Goal: Learn about a topic: Learn about a topic

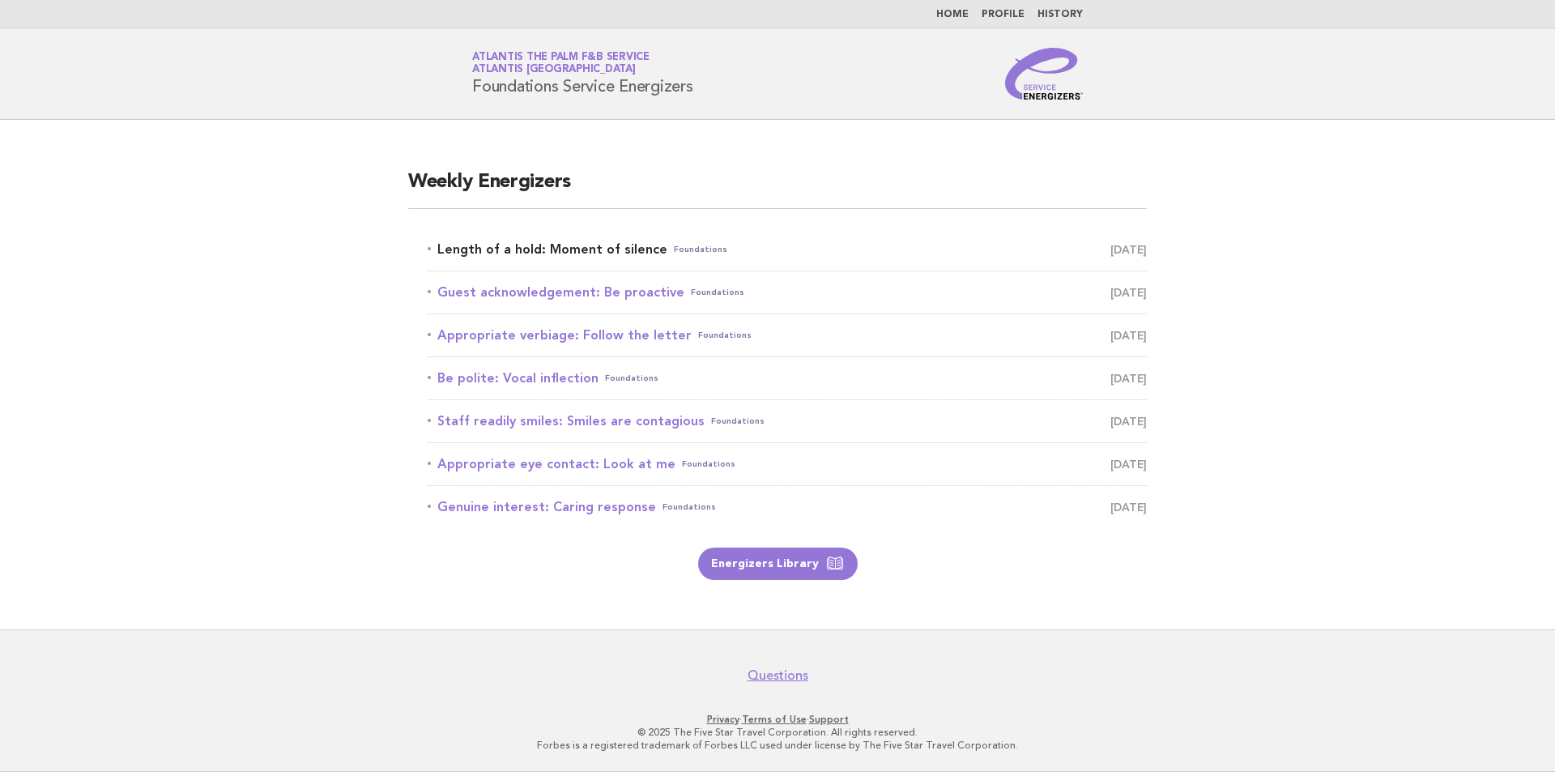
click at [674, 257] on span "Foundations" at bounding box center [700, 249] width 53 height 23
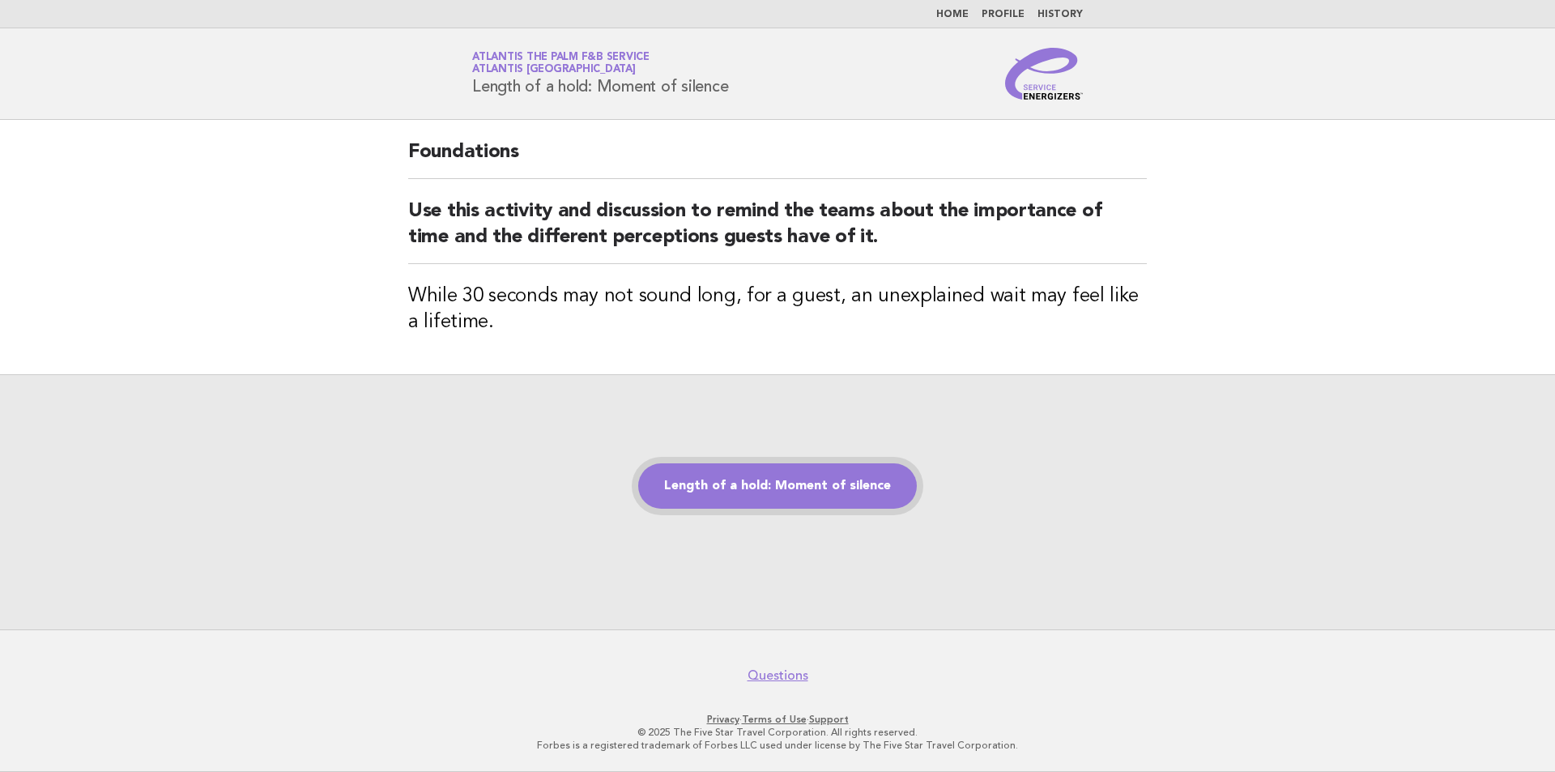
click at [829, 495] on link "Length of a hold: Moment of silence" at bounding box center [777, 485] width 279 height 45
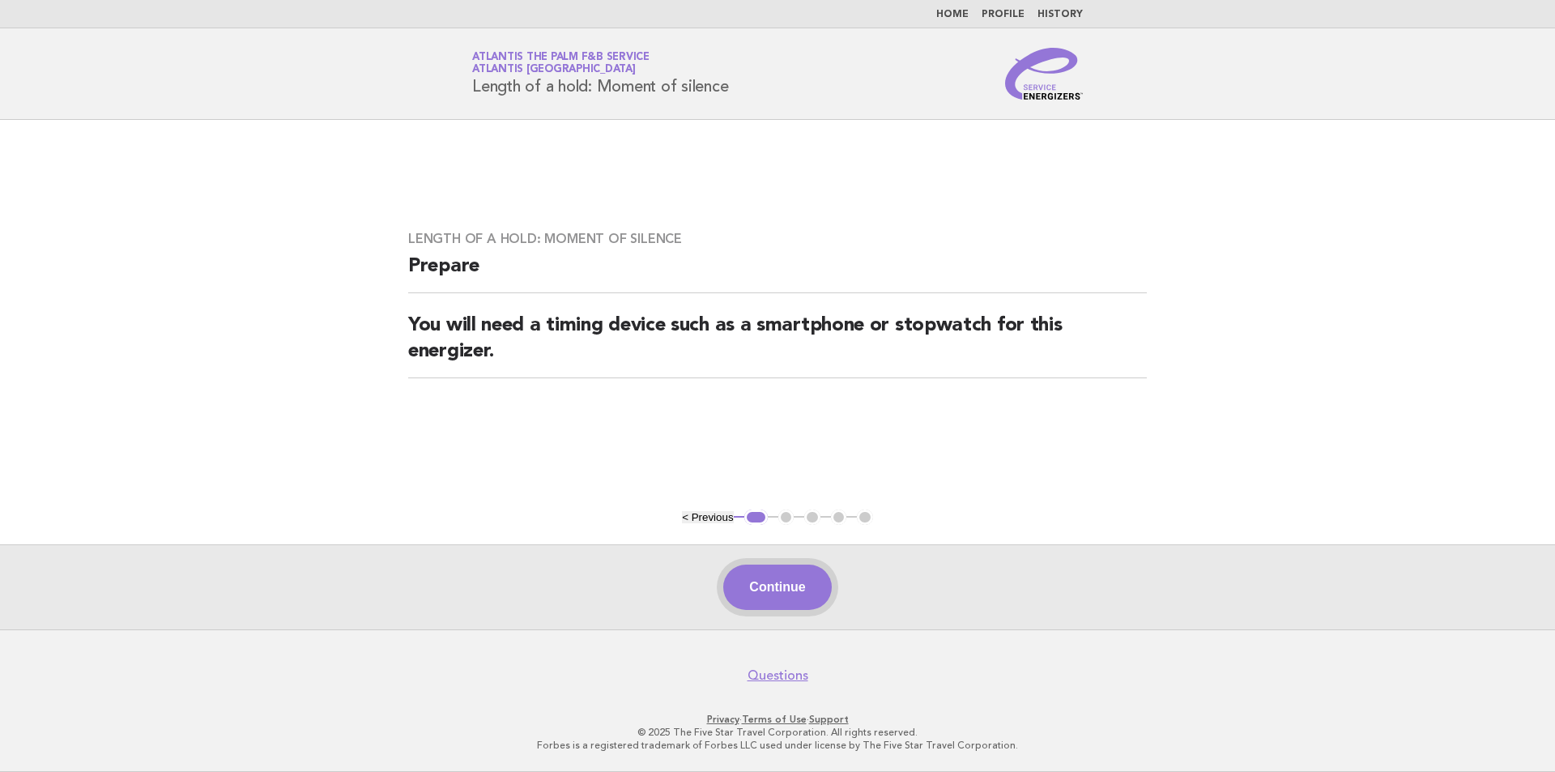
click at [763, 583] on button "Continue" at bounding box center [777, 587] width 108 height 45
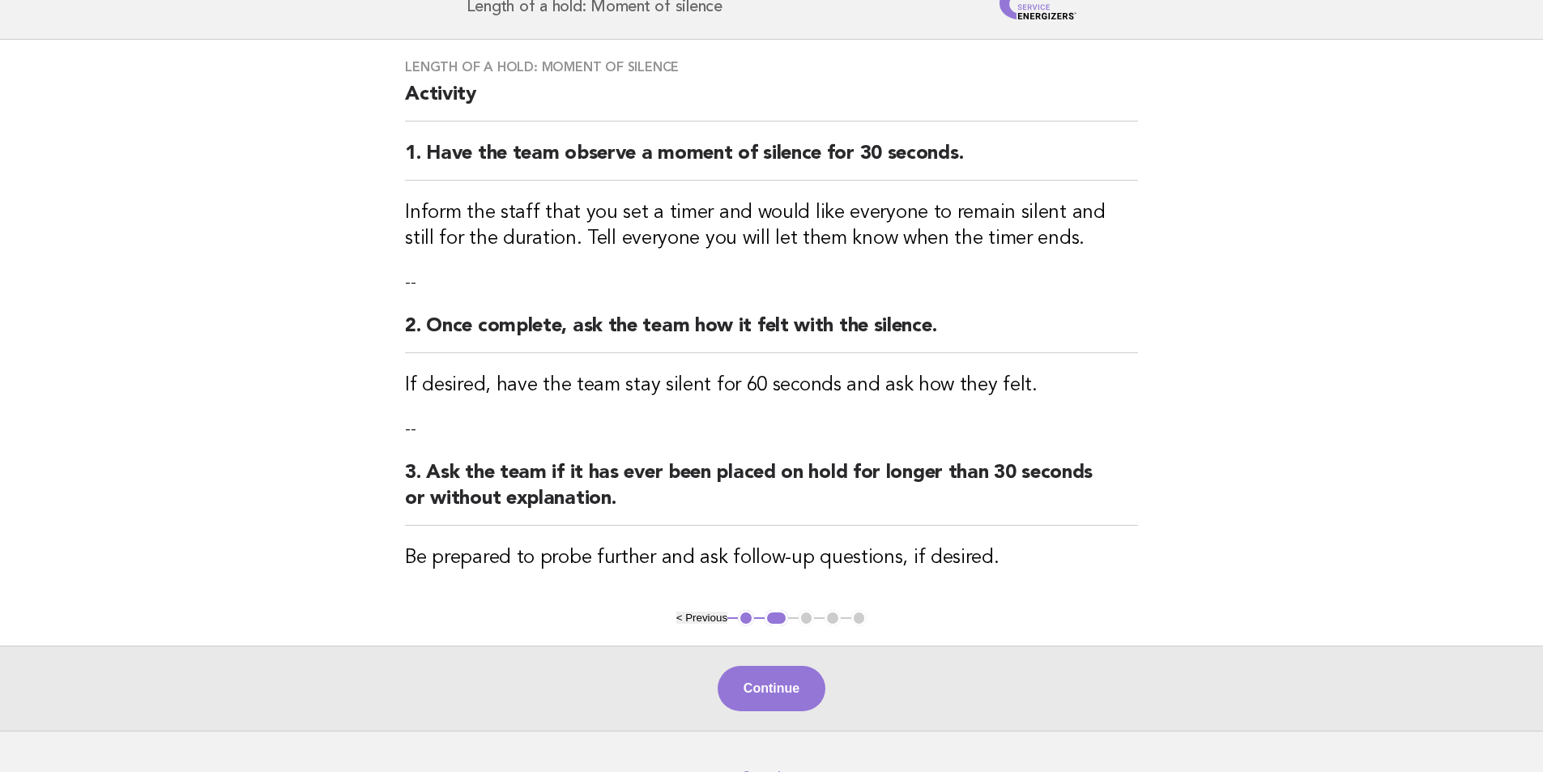
scroll to position [81, 0]
click at [752, 680] on button "Continue" at bounding box center [772, 687] width 108 height 45
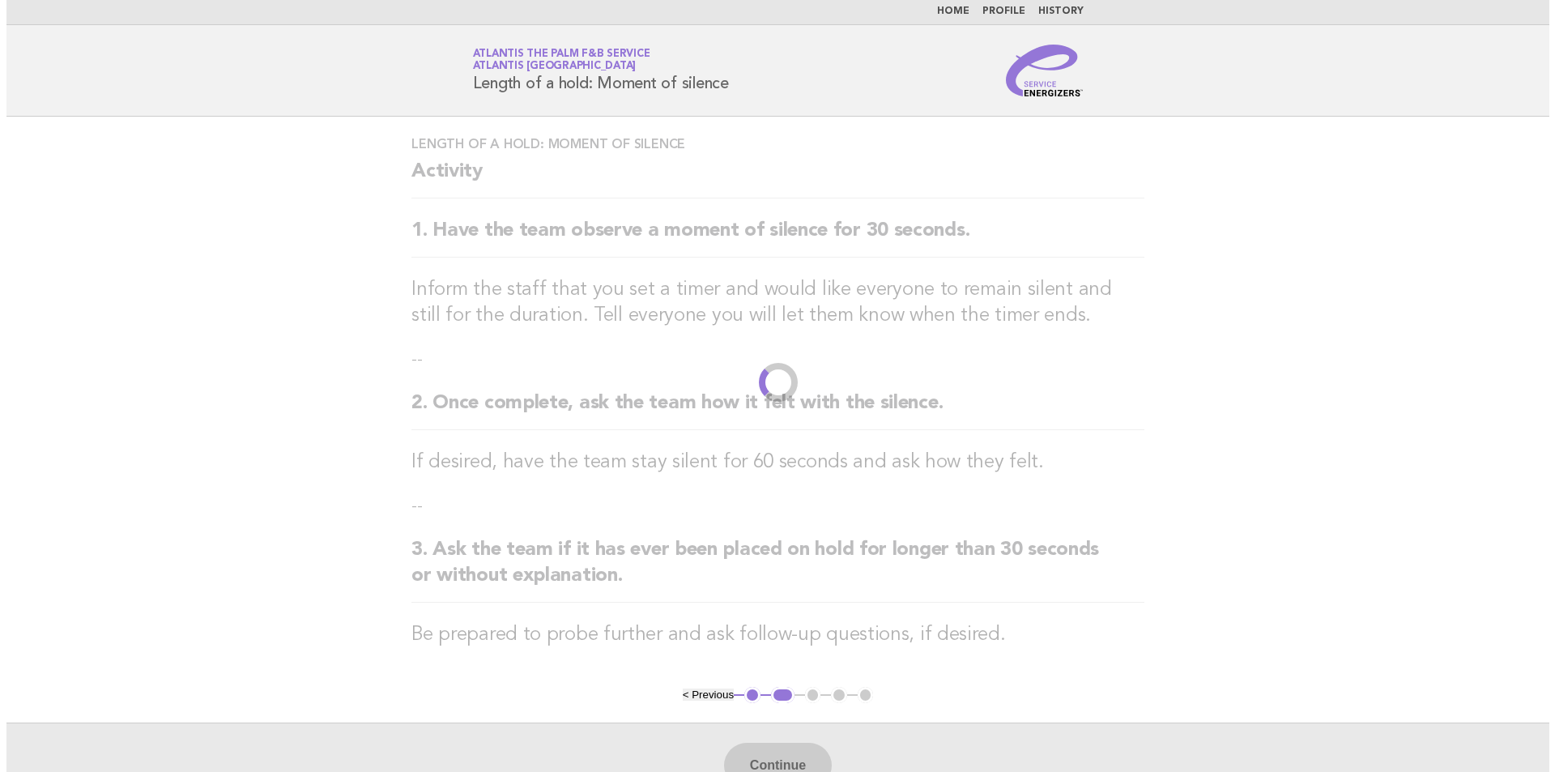
scroll to position [0, 0]
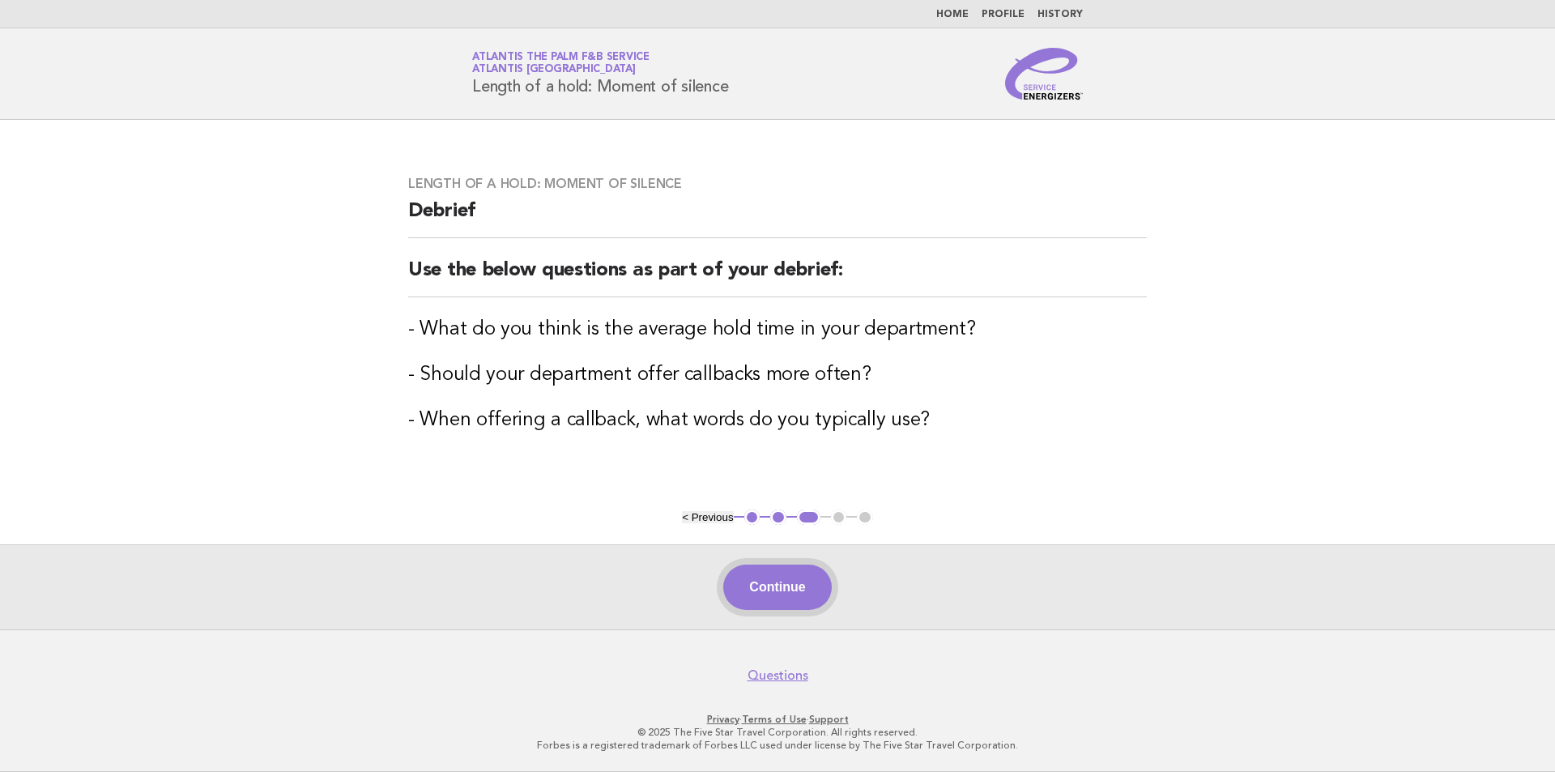
click at [736, 586] on button "Continue" at bounding box center [777, 587] width 108 height 45
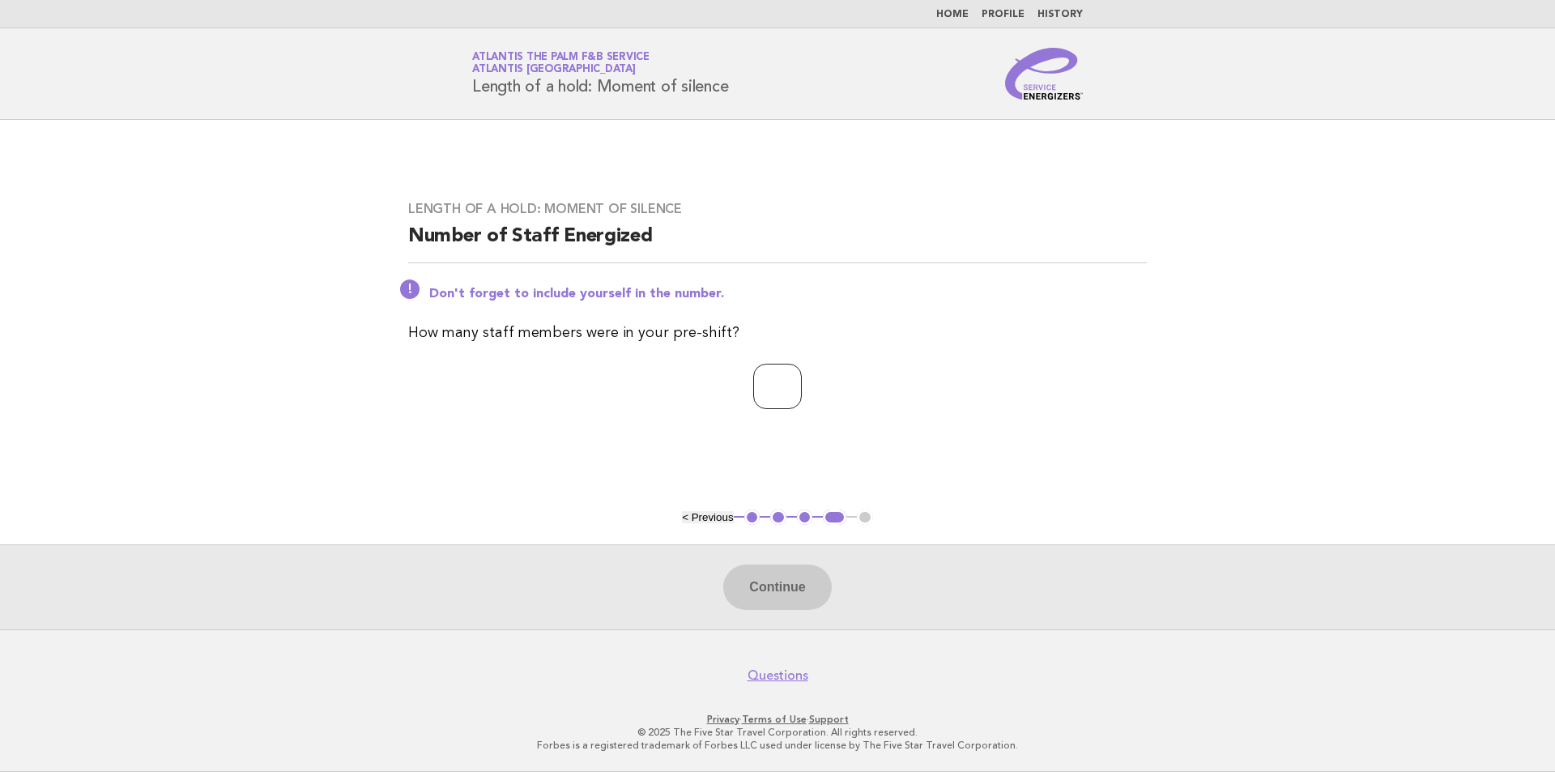
click at [778, 384] on input "number" at bounding box center [777, 386] width 49 height 45
type input "**"
click at [751, 582] on button "Continue" at bounding box center [777, 587] width 108 height 45
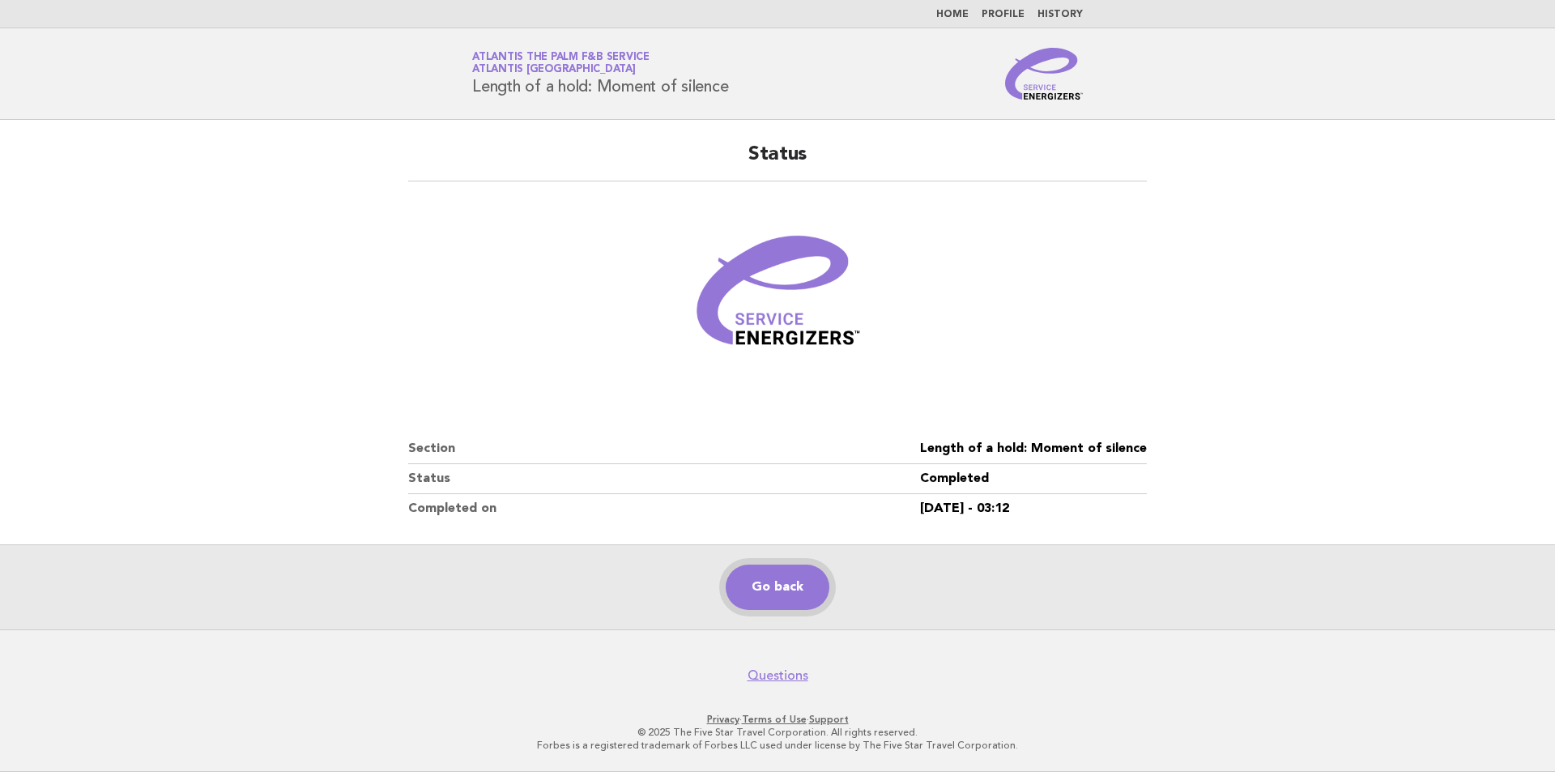
click at [786, 581] on link "Go back" at bounding box center [778, 587] width 104 height 45
